Goal: Find specific page/section: Find specific page/section

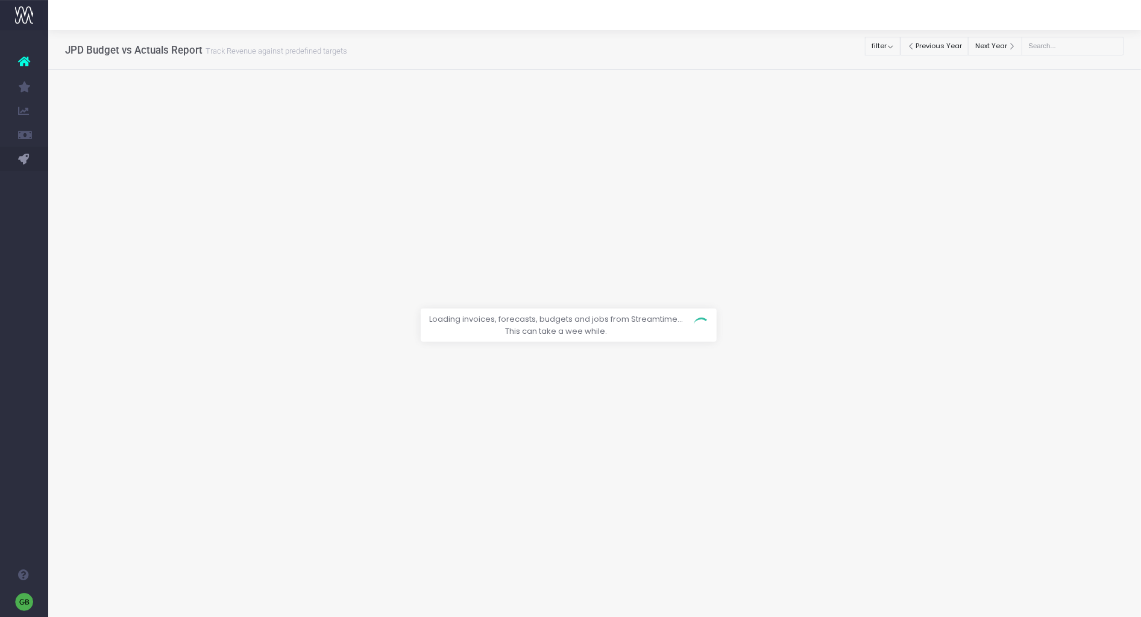
click at [893, 46] on div at bounding box center [570, 308] width 1141 height 617
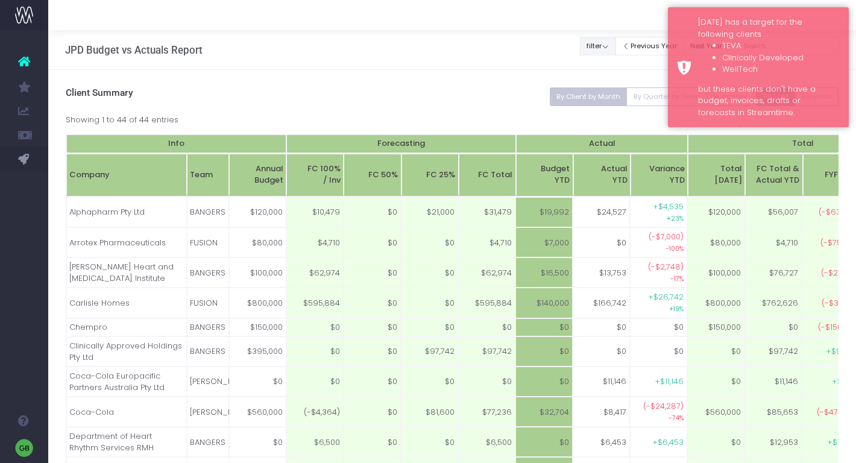
click at [609, 50] on button "filter" at bounding box center [598, 46] width 36 height 19
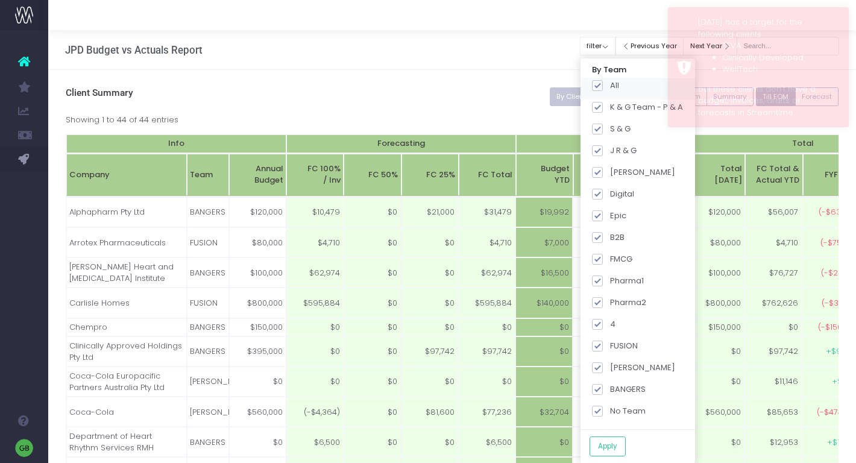
click at [608, 92] on div "All" at bounding box center [637, 89] width 115 height 22
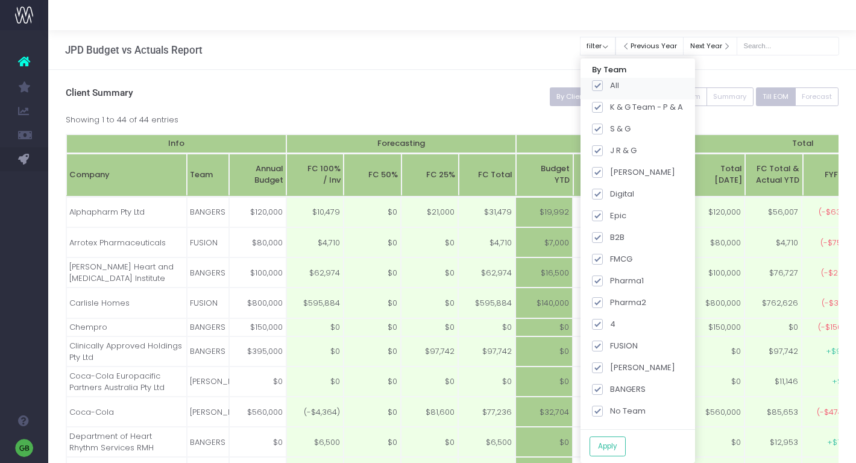
click at [603, 84] on span at bounding box center [597, 85] width 11 height 11
click at [610, 84] on input "All" at bounding box center [614, 84] width 8 height 8
checkbox input "false"
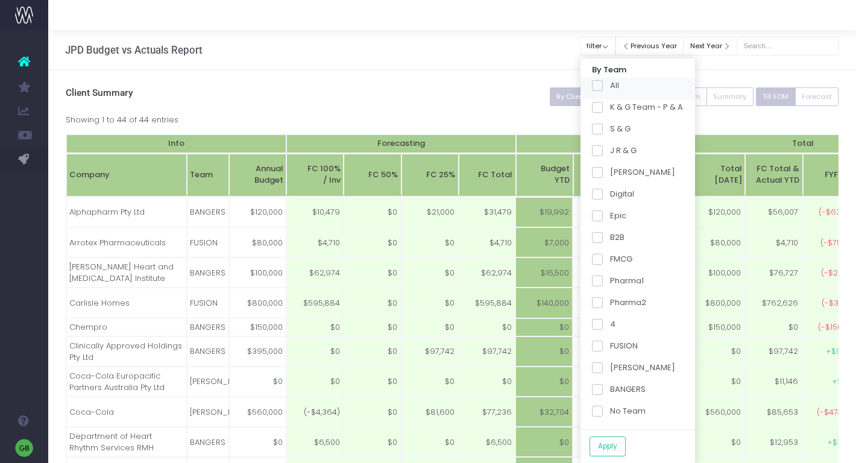
checkbox input "false"
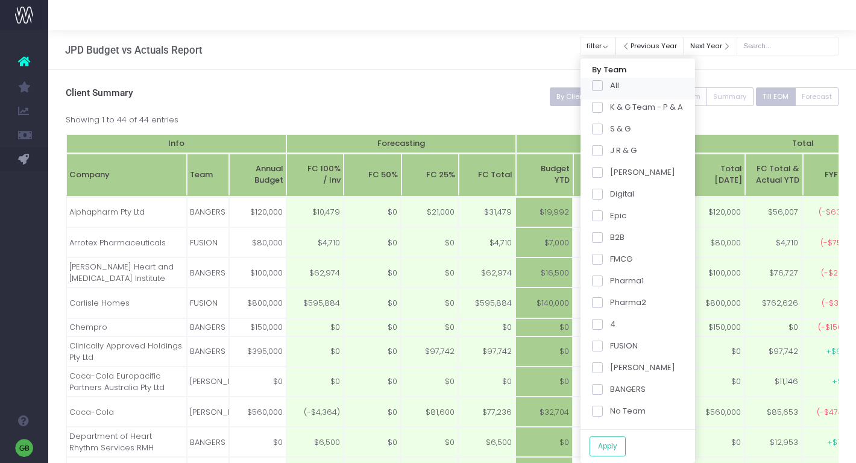
checkbox input "false"
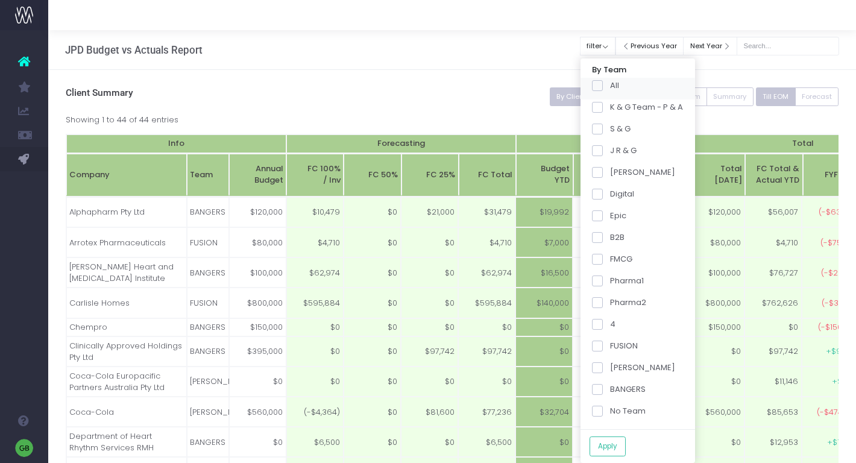
checkbox input "false"
click at [603, 389] on span at bounding box center [597, 389] width 11 height 11
click at [611, 389] on input "BANGERS" at bounding box center [614, 387] width 8 height 8
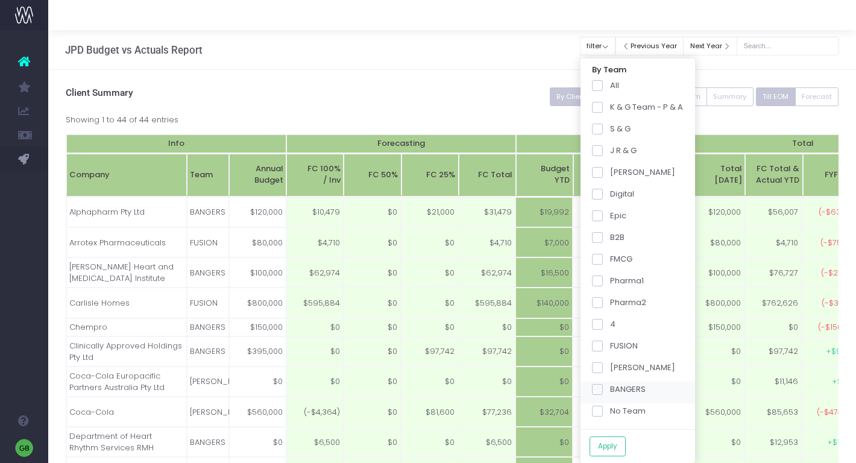
checkbox input "true"
click at [603, 308] on span at bounding box center [597, 302] width 11 height 11
click at [610, 304] on input "Pharma2" at bounding box center [614, 301] width 8 height 8
checkbox input "true"
click at [615, 443] on button "Apply" at bounding box center [608, 446] width 36 height 20
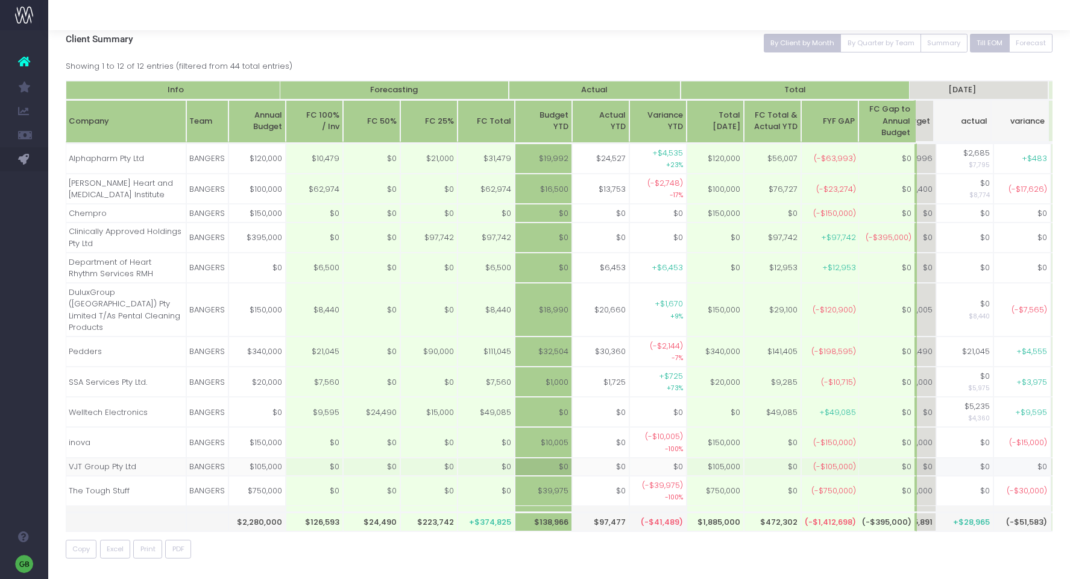
scroll to position [0, 415]
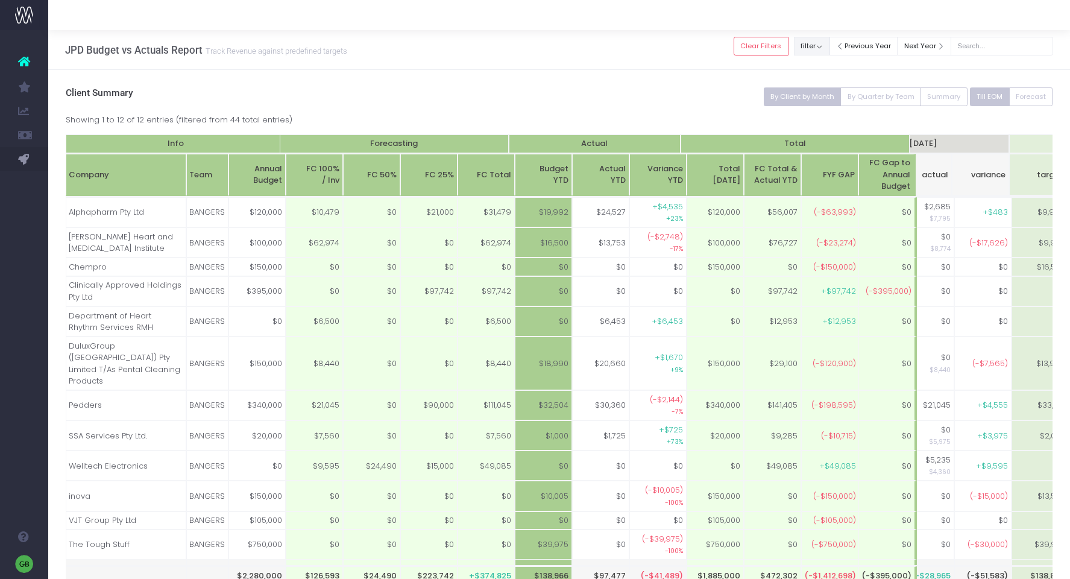
click at [829, 46] on button "filter" at bounding box center [812, 46] width 36 height 19
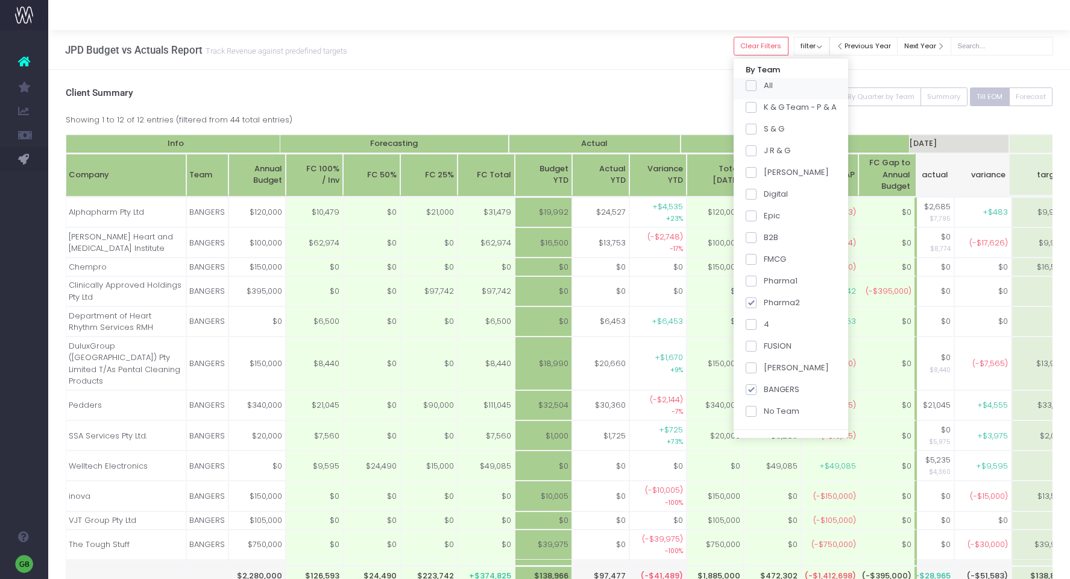
click at [756, 86] on span at bounding box center [751, 85] width 11 height 11
click at [767, 86] on input "All" at bounding box center [768, 84] width 8 height 8
checkbox input "true"
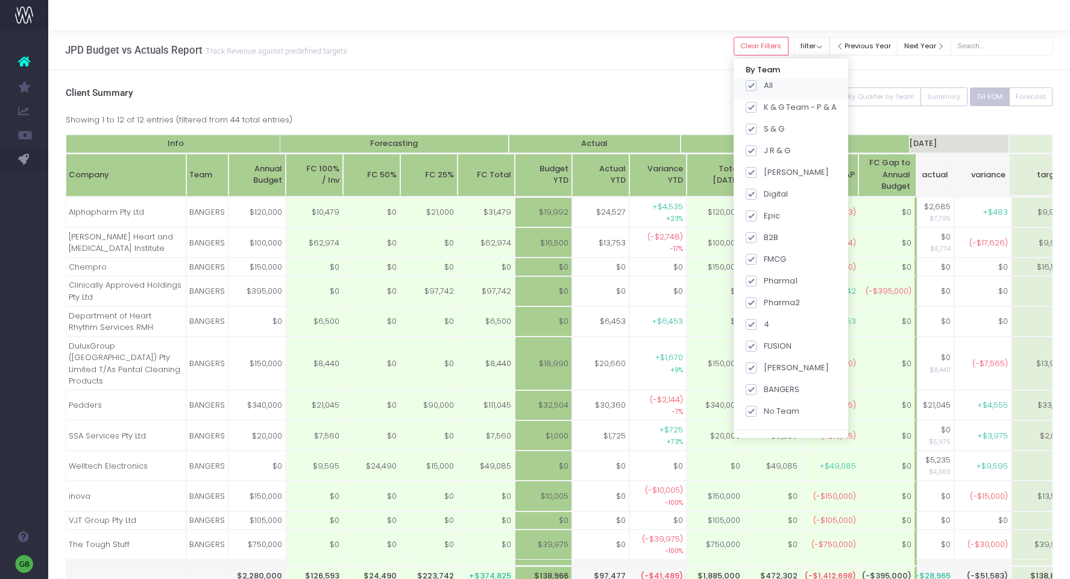
checkbox input "true"
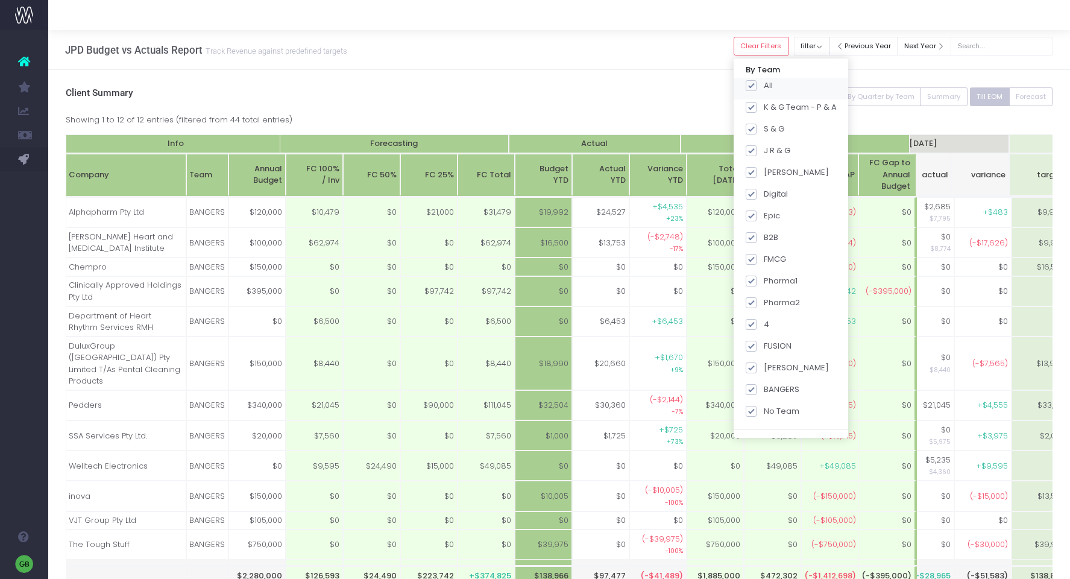
checkbox input "true"
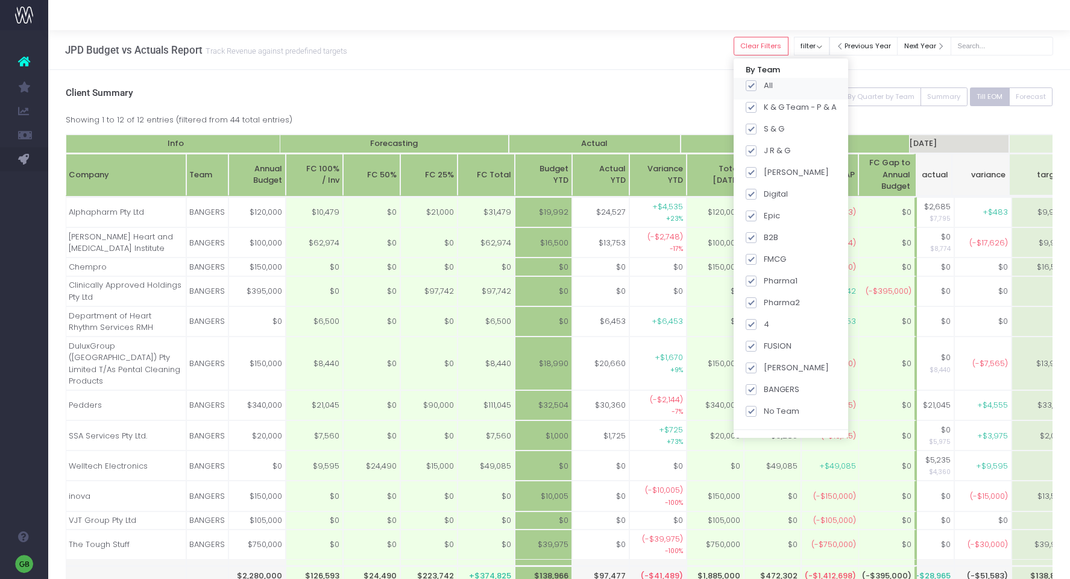
checkbox input "true"
click at [774, 444] on button "Apply" at bounding box center [761, 446] width 36 height 20
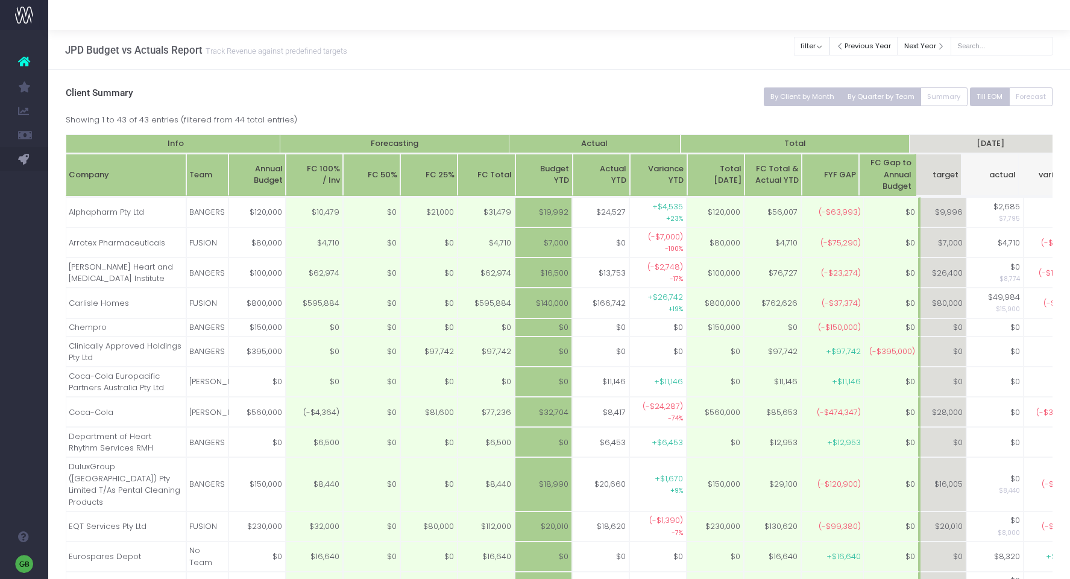
click at [892, 89] on button "By Quarter by Team" at bounding box center [880, 96] width 81 height 19
